Goal: Find specific page/section: Find specific page/section

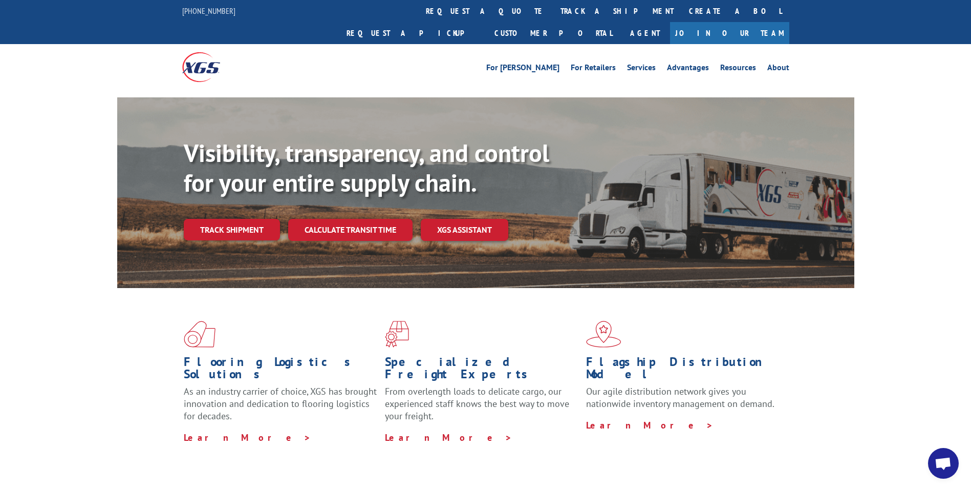
scroll to position [66, 0]
click at [620, 22] on link "Customer Portal" at bounding box center [553, 33] width 133 height 22
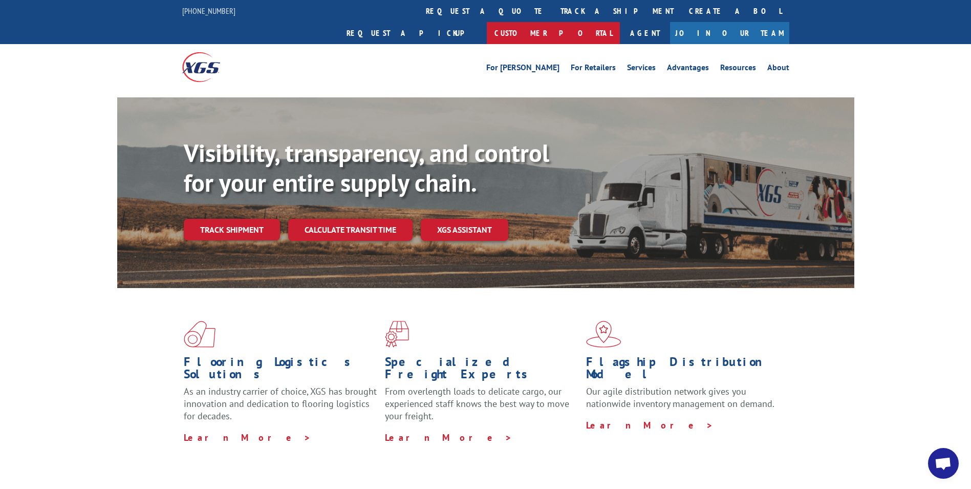
click at [620, 22] on link "Customer Portal" at bounding box center [553, 33] width 133 height 22
